Goal: Information Seeking & Learning: Learn about a topic

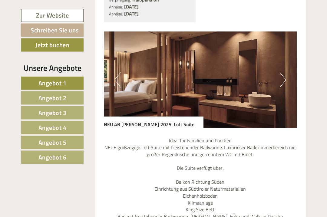
scroll to position [1579, 0]
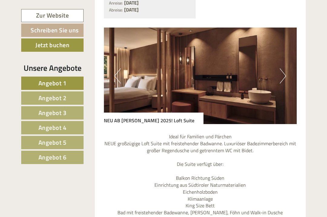
click at [278, 55] on img at bounding box center [200, 76] width 193 height 96
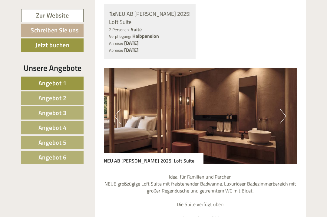
scroll to position [1529, 0]
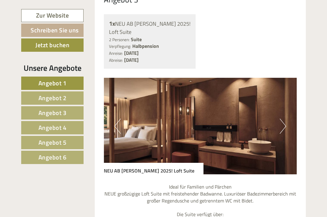
click at [279, 102] on img at bounding box center [200, 126] width 193 height 96
click at [283, 119] on button "Next" at bounding box center [282, 126] width 6 height 15
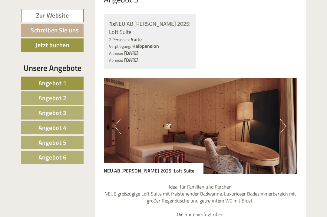
click at [277, 106] on img at bounding box center [200, 126] width 193 height 96
click at [280, 119] on button "Next" at bounding box center [282, 126] width 6 height 15
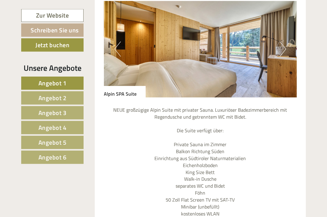
scroll to position [1072, 0]
click at [37, 128] on link "Angebot 4" at bounding box center [52, 127] width 62 height 13
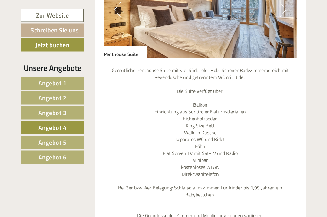
scroll to position [570, 0]
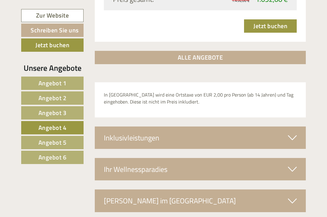
click at [38, 142] on link "Angebot 5" at bounding box center [52, 142] width 62 height 13
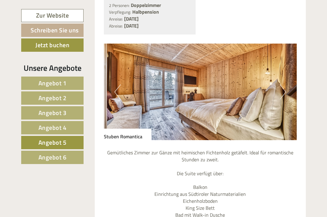
scroll to position [475, 0]
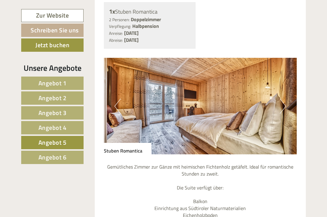
click at [69, 157] on link "Angebot 6" at bounding box center [52, 157] width 62 height 13
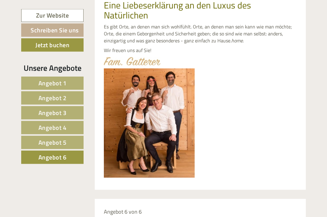
scroll to position [237, 0]
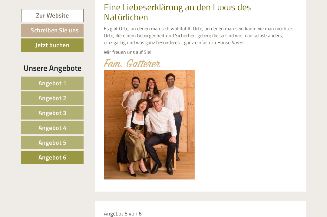
click at [40, 97] on span "Angebot 2" at bounding box center [52, 97] width 28 height 9
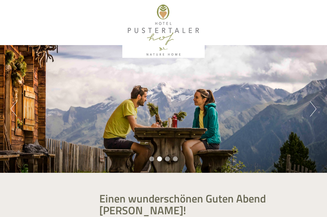
scroll to position [0, 0]
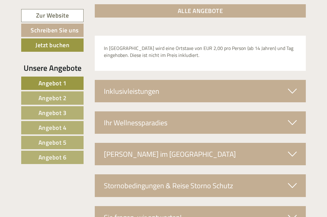
scroll to position [2015, 0]
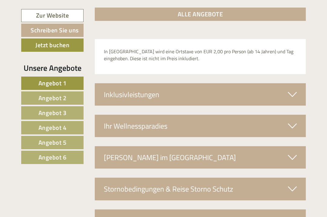
click at [68, 161] on link "Angebot 6" at bounding box center [52, 157] width 62 height 13
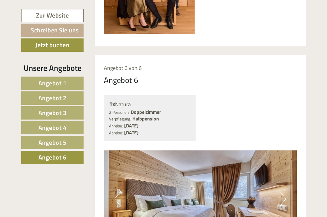
scroll to position [382, 0]
